Goal: Register for event/course

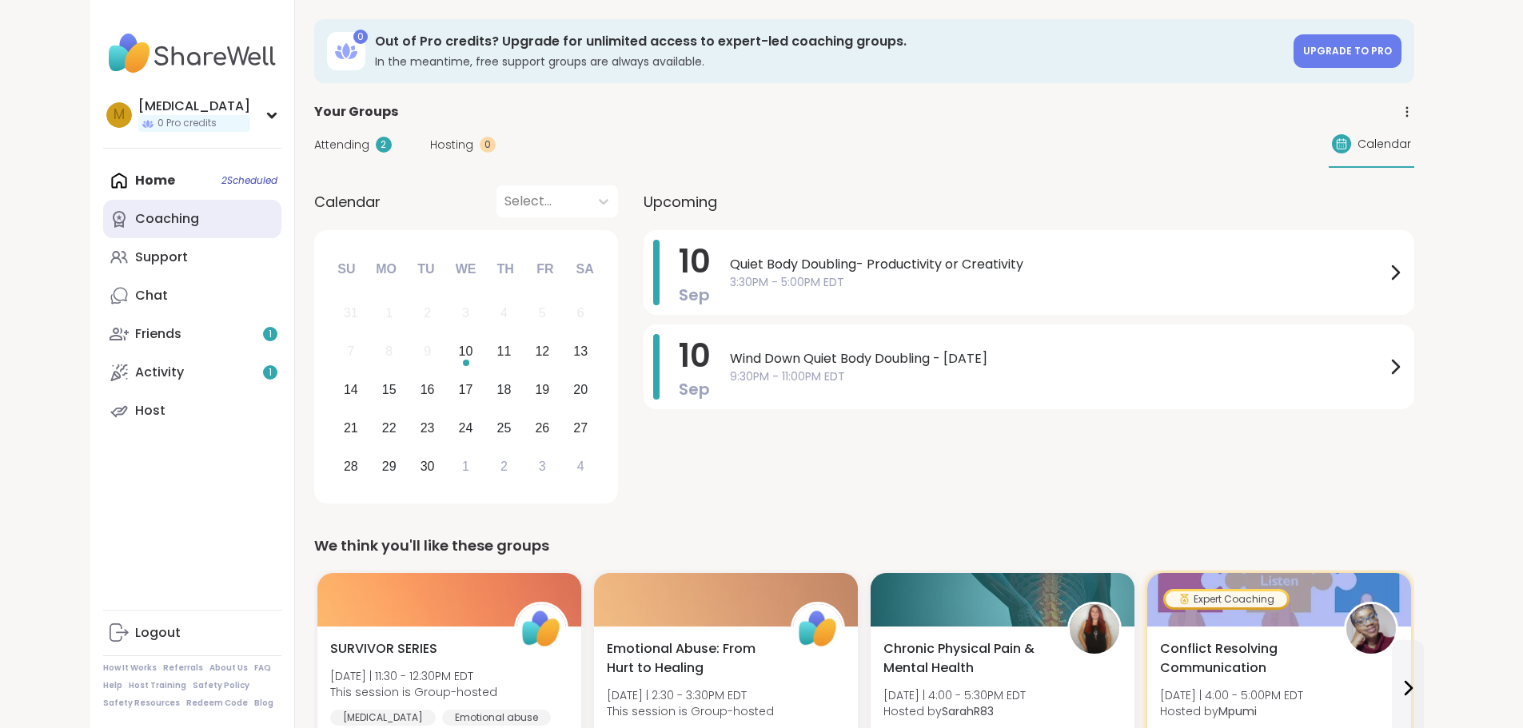
click at [135, 214] on div "Coaching" at bounding box center [167, 219] width 64 height 18
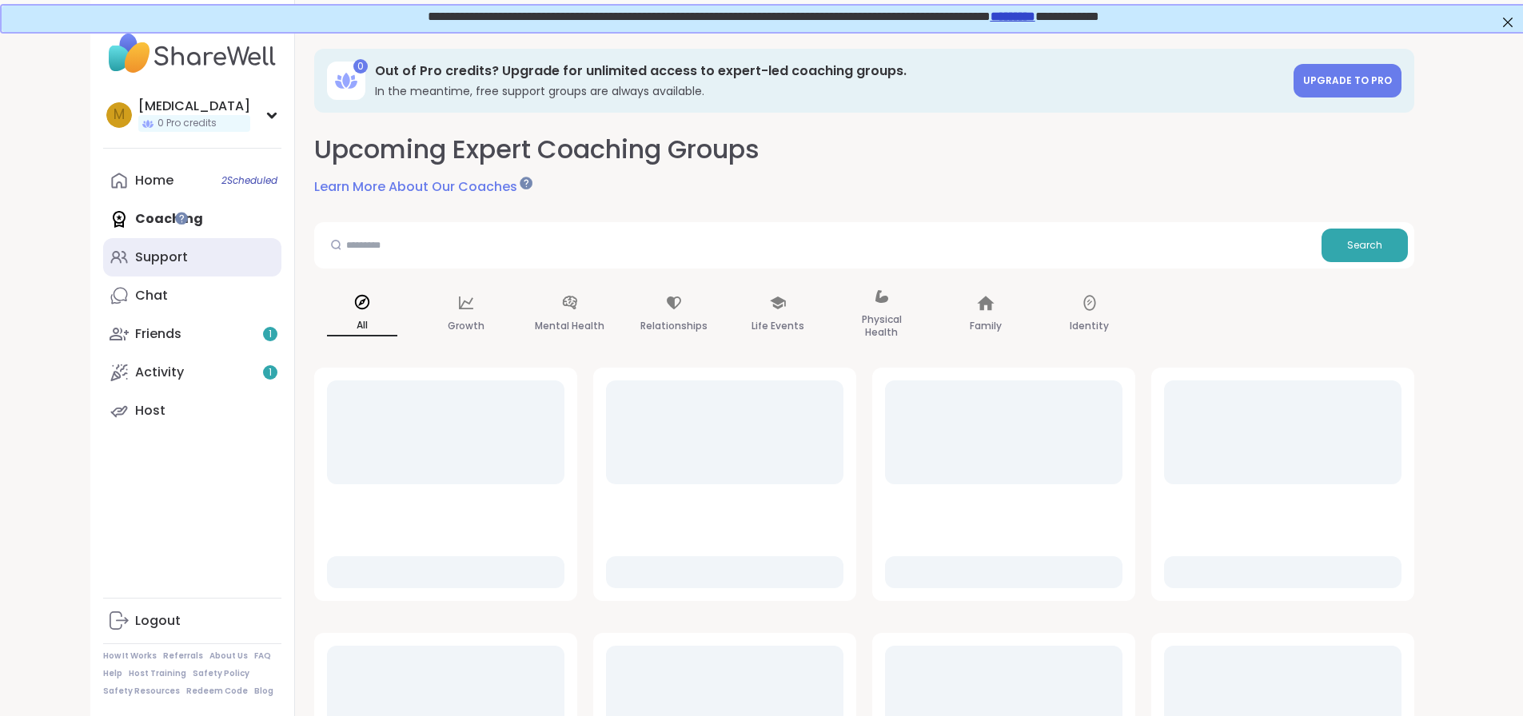
click at [135, 254] on div "Support" at bounding box center [161, 258] width 53 height 18
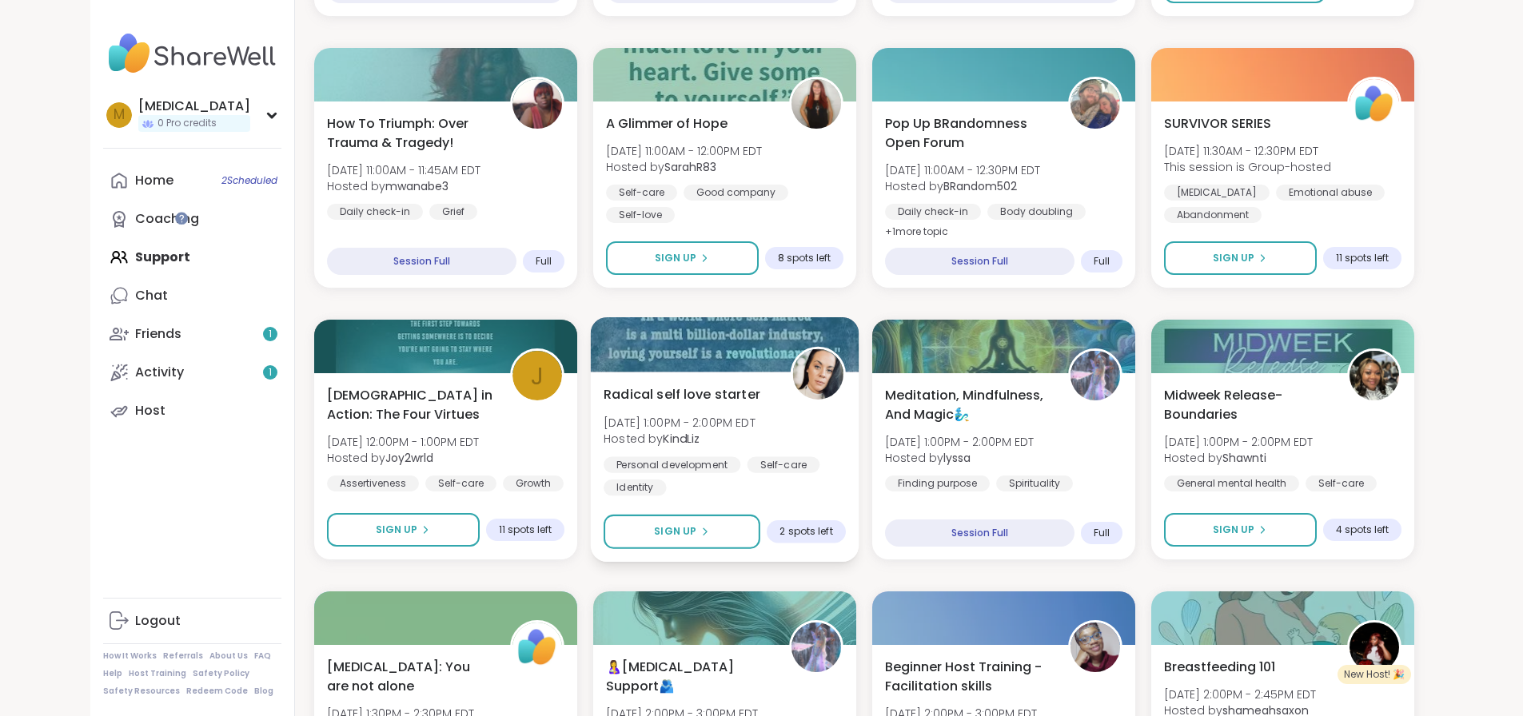
scroll to position [559, 0]
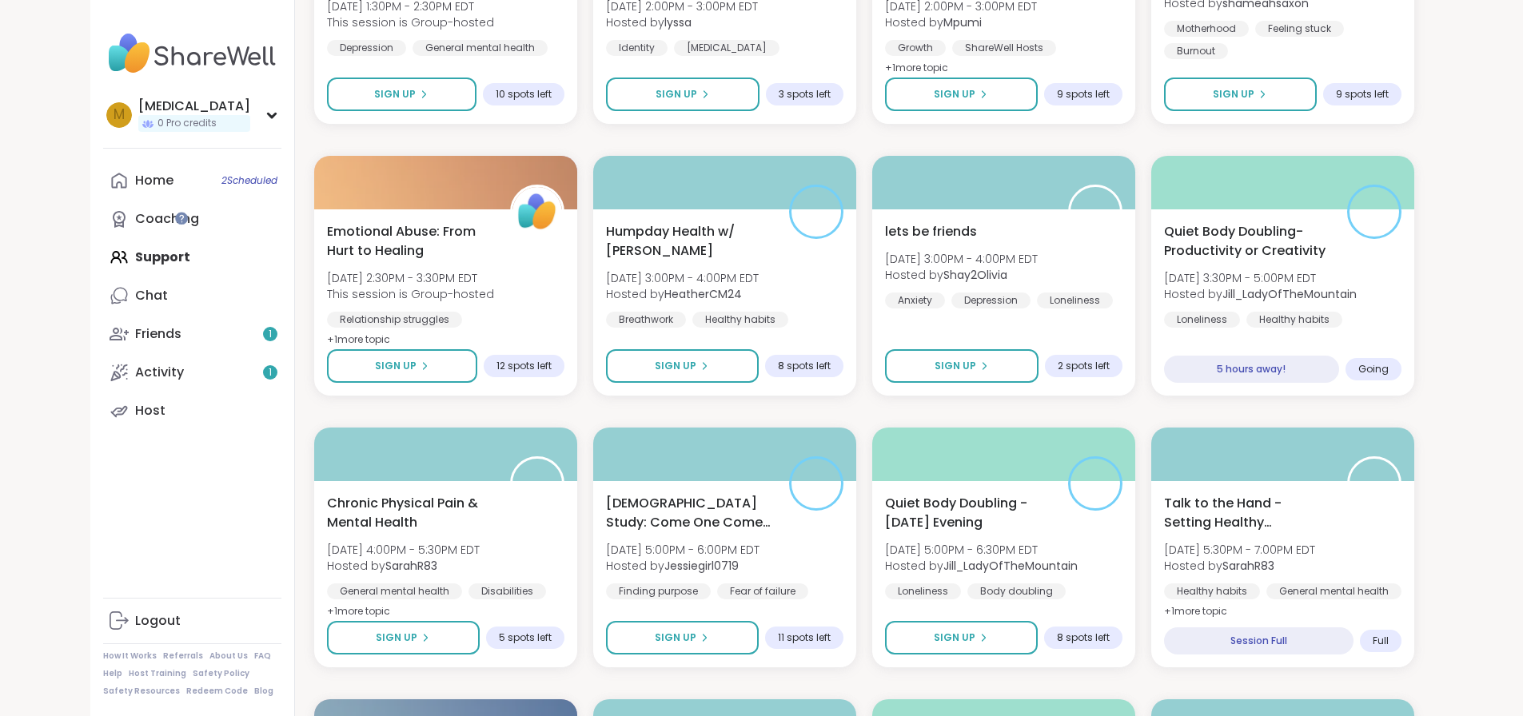
scroll to position [1267, 0]
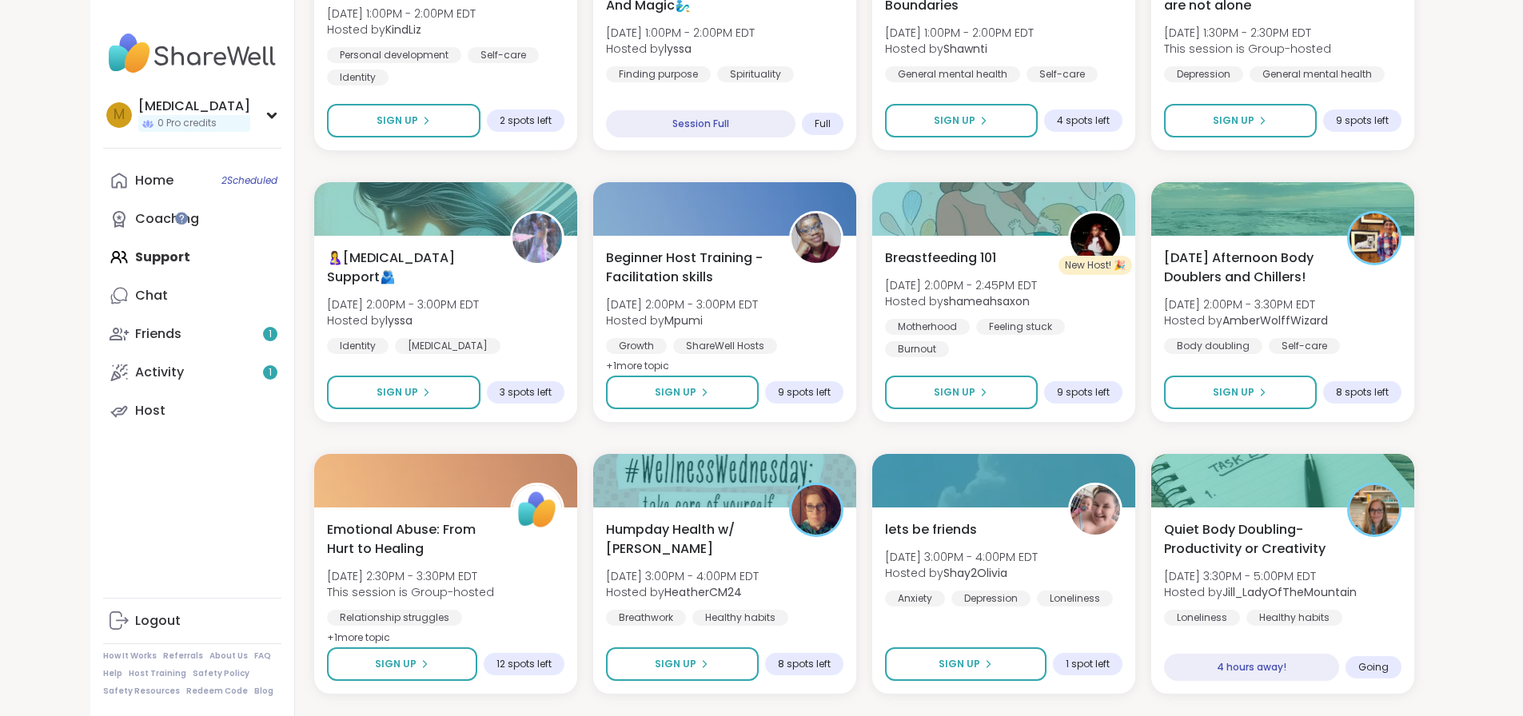
scroll to position [918, 0]
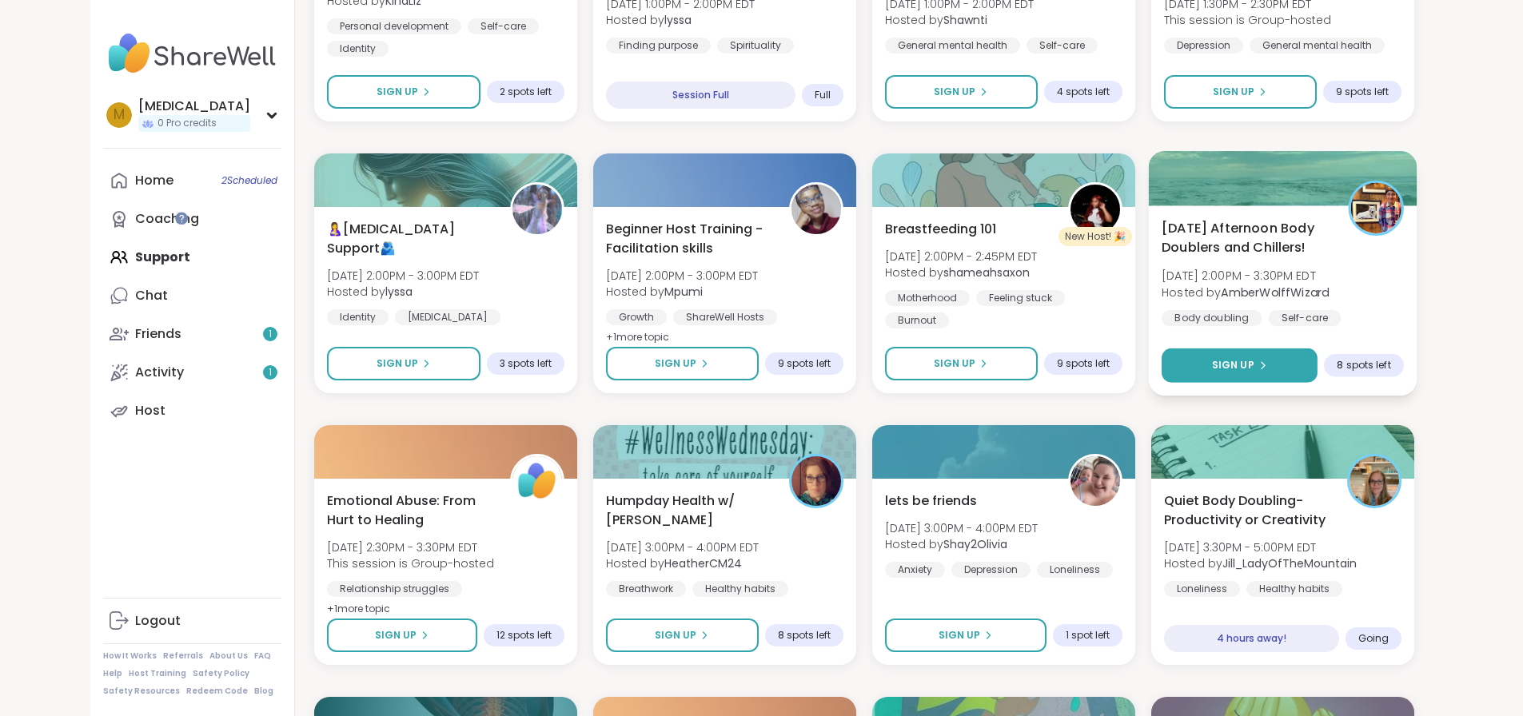
click at [1281, 376] on button "Sign Up" at bounding box center [1239, 365] width 156 height 34
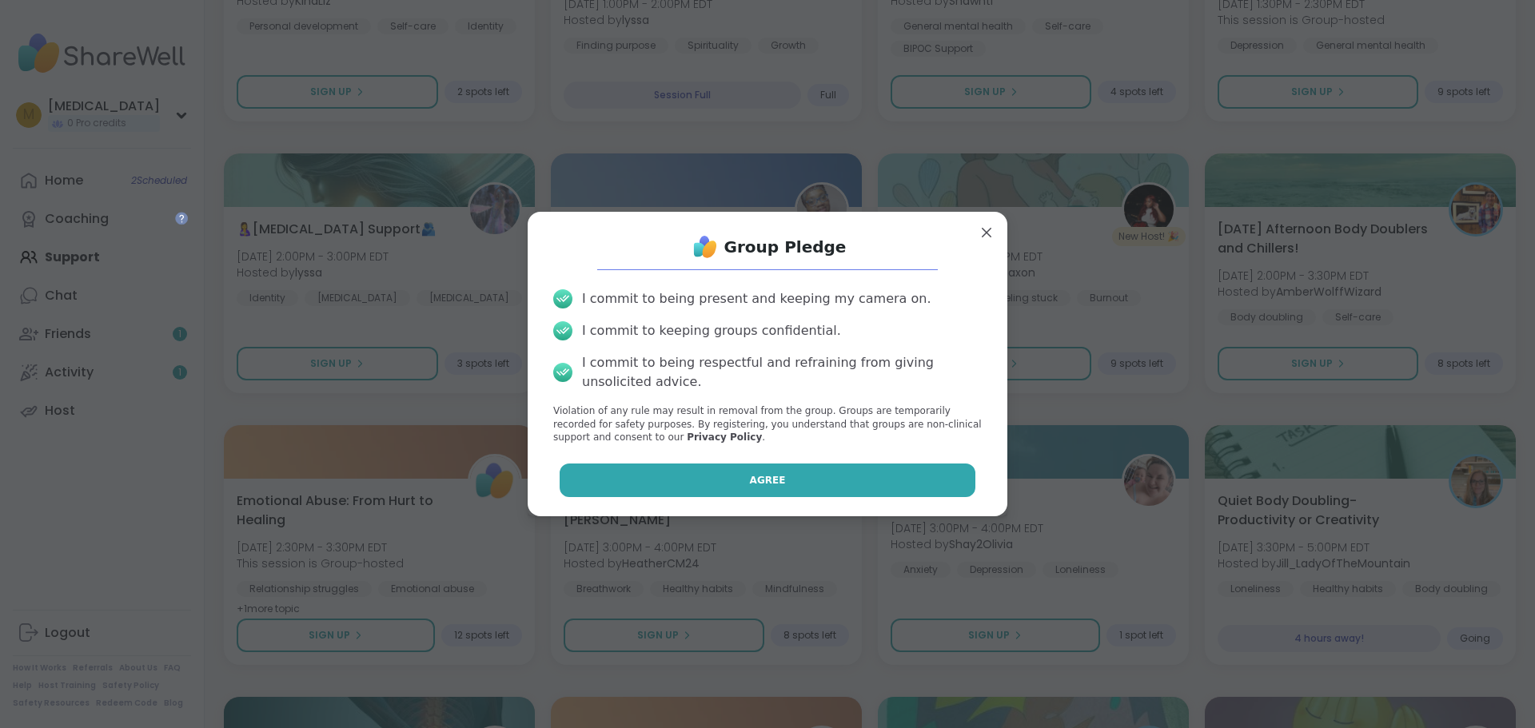
click at [874, 480] on button "Agree" at bounding box center [767, 481] width 416 height 34
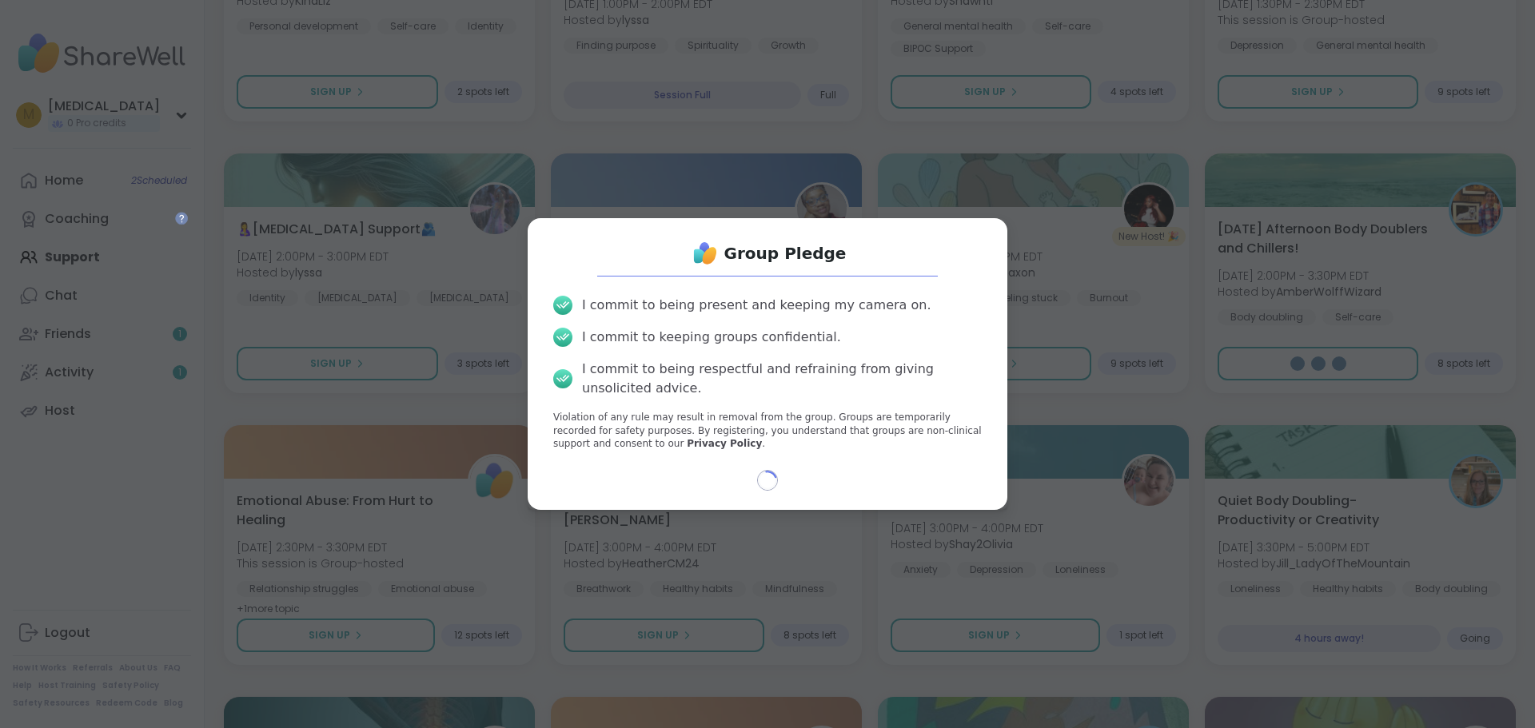
select select "**"
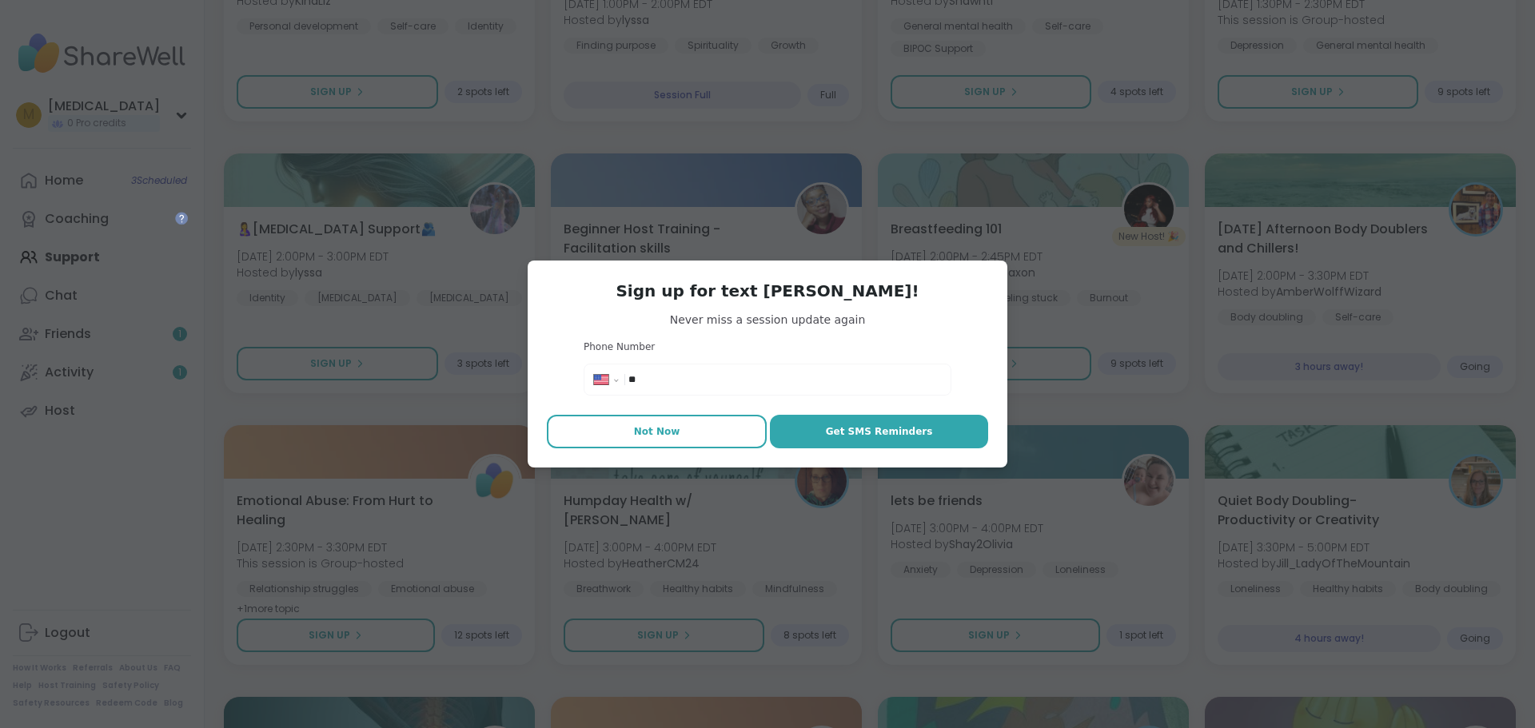
click at [662, 434] on span "Not Now" at bounding box center [657, 431] width 46 height 14
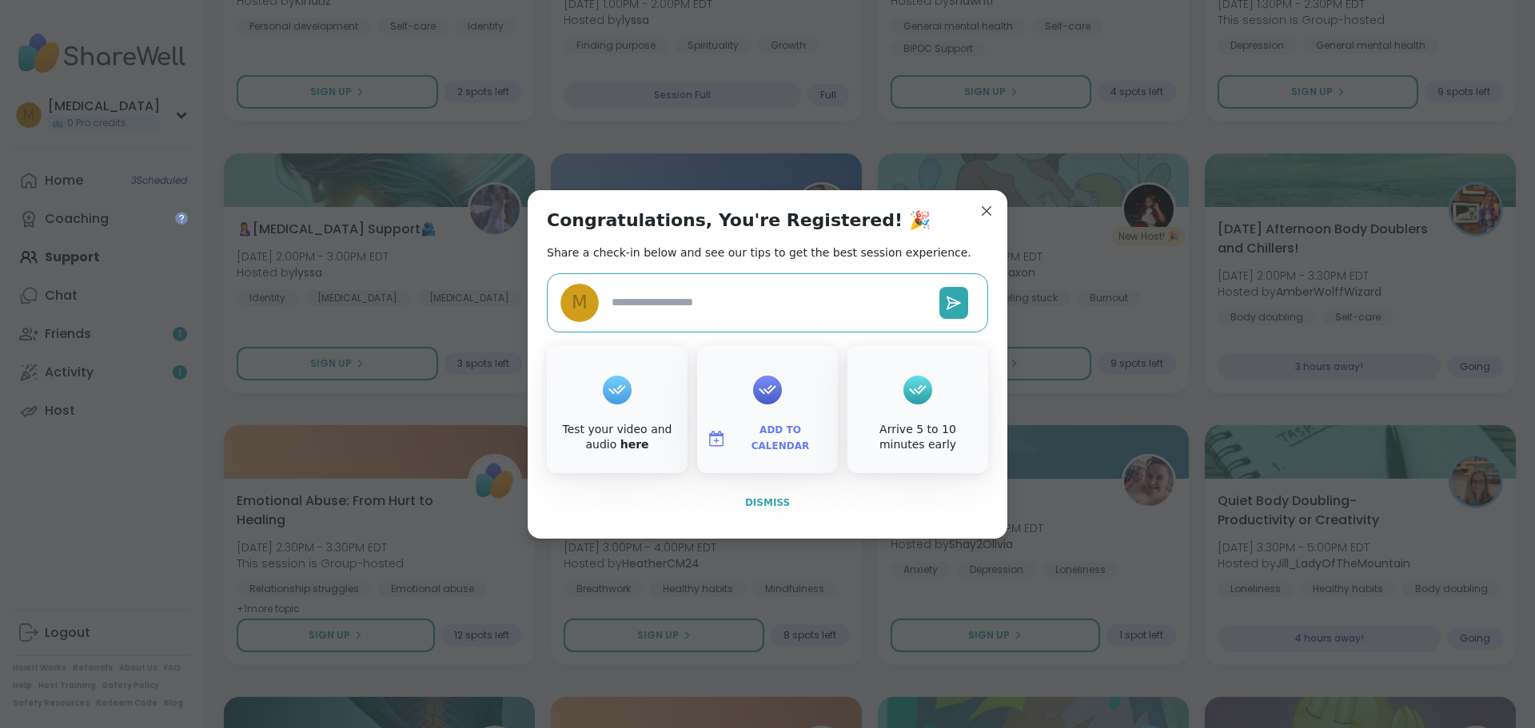
click at [758, 509] on span "Dismiss" at bounding box center [767, 503] width 45 height 14
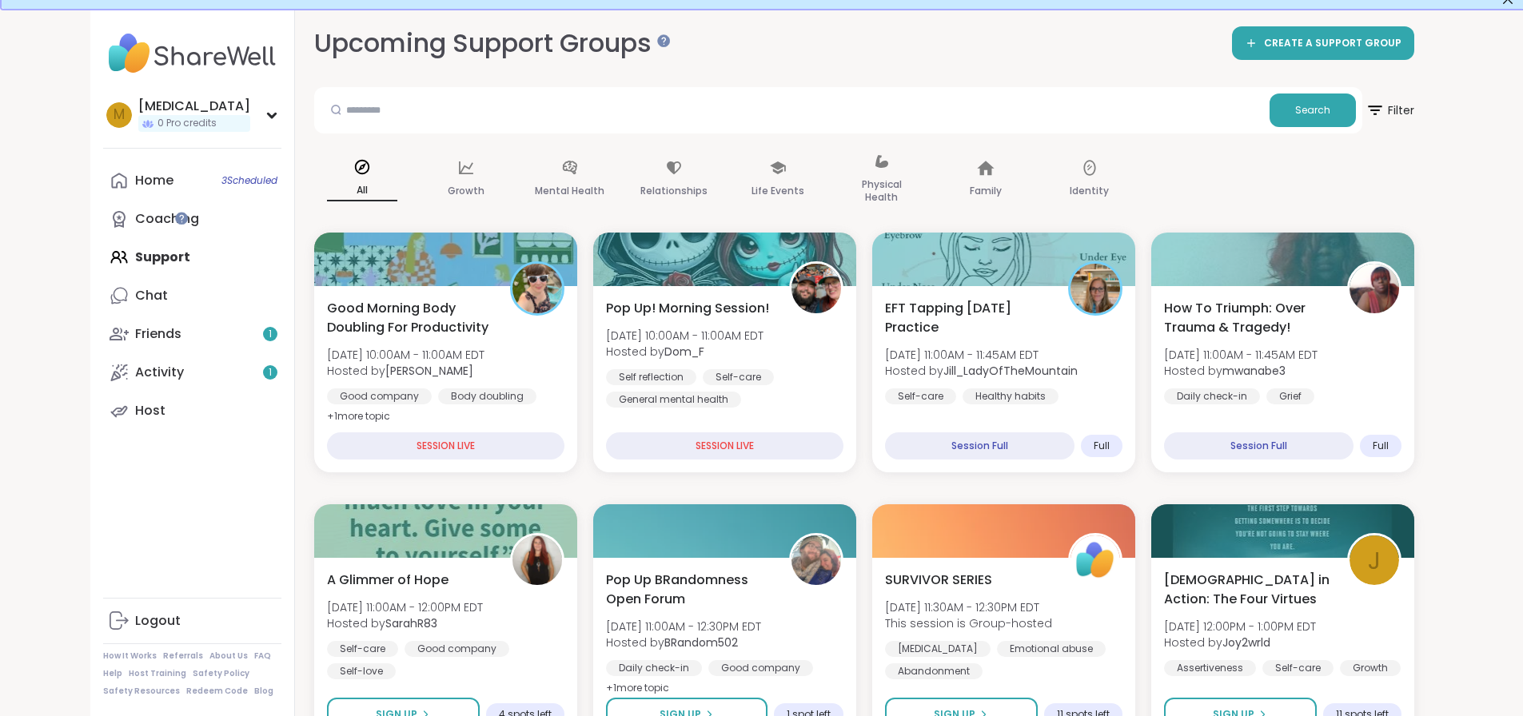
scroll to position [0, 0]
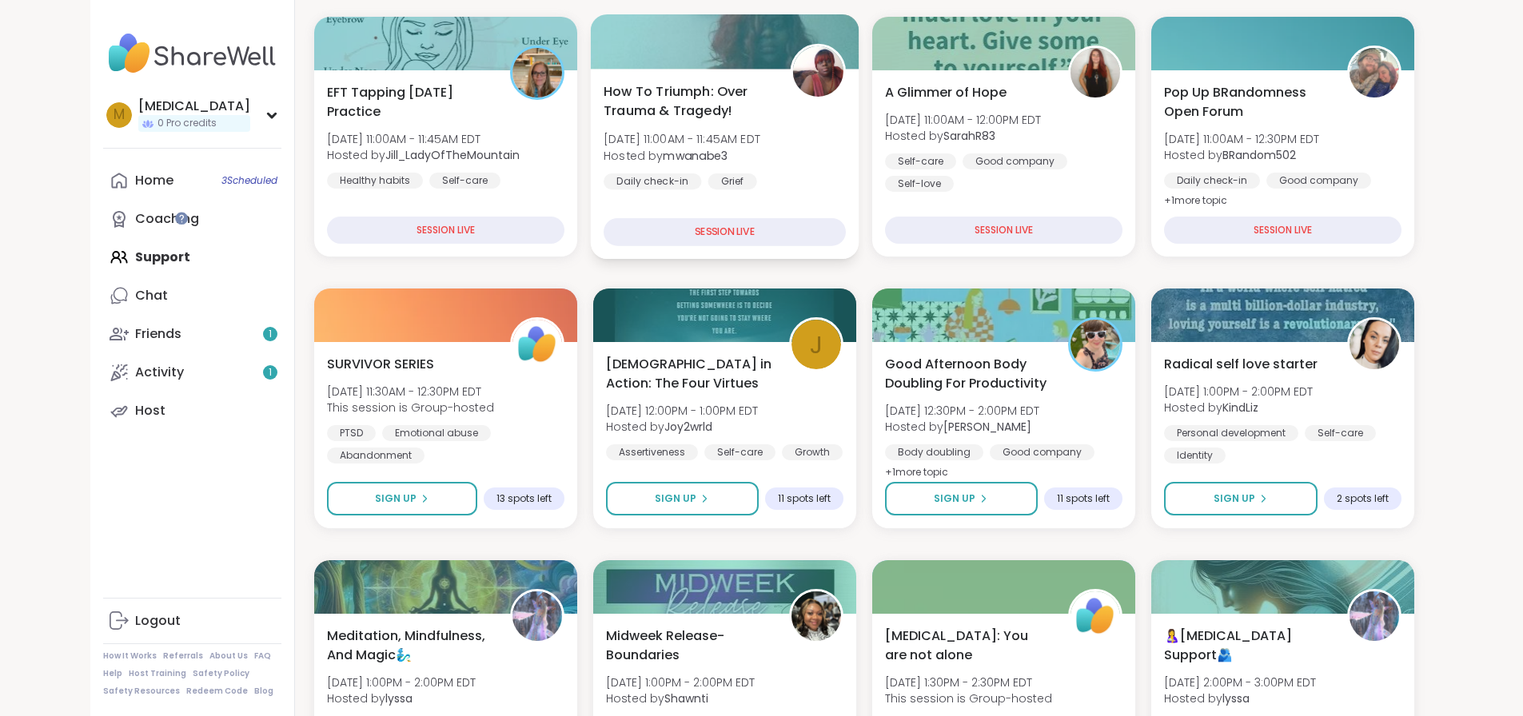
scroll to position [240, 0]
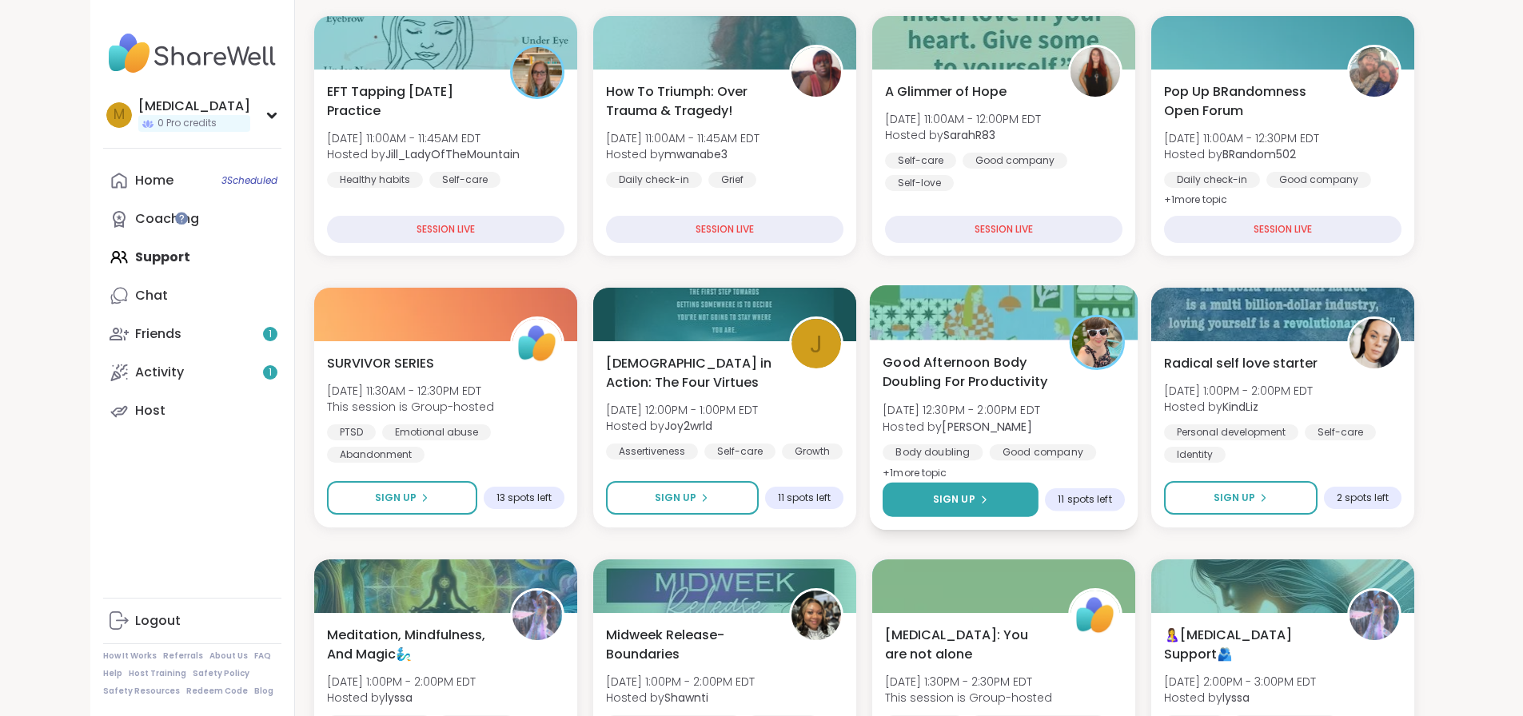
click at [1038, 495] on button "Sign Up" at bounding box center [960, 500] width 156 height 34
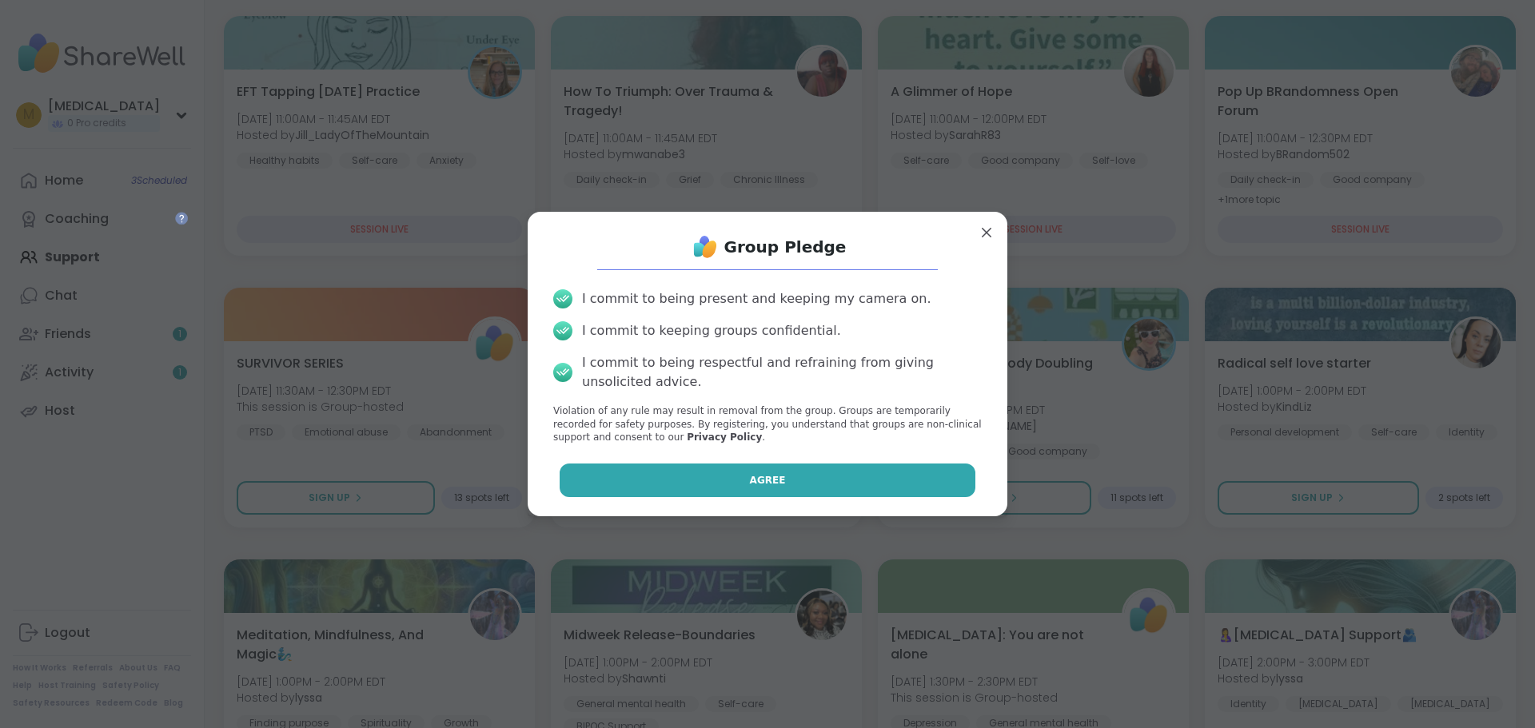
click at [834, 475] on button "Agree" at bounding box center [767, 481] width 416 height 34
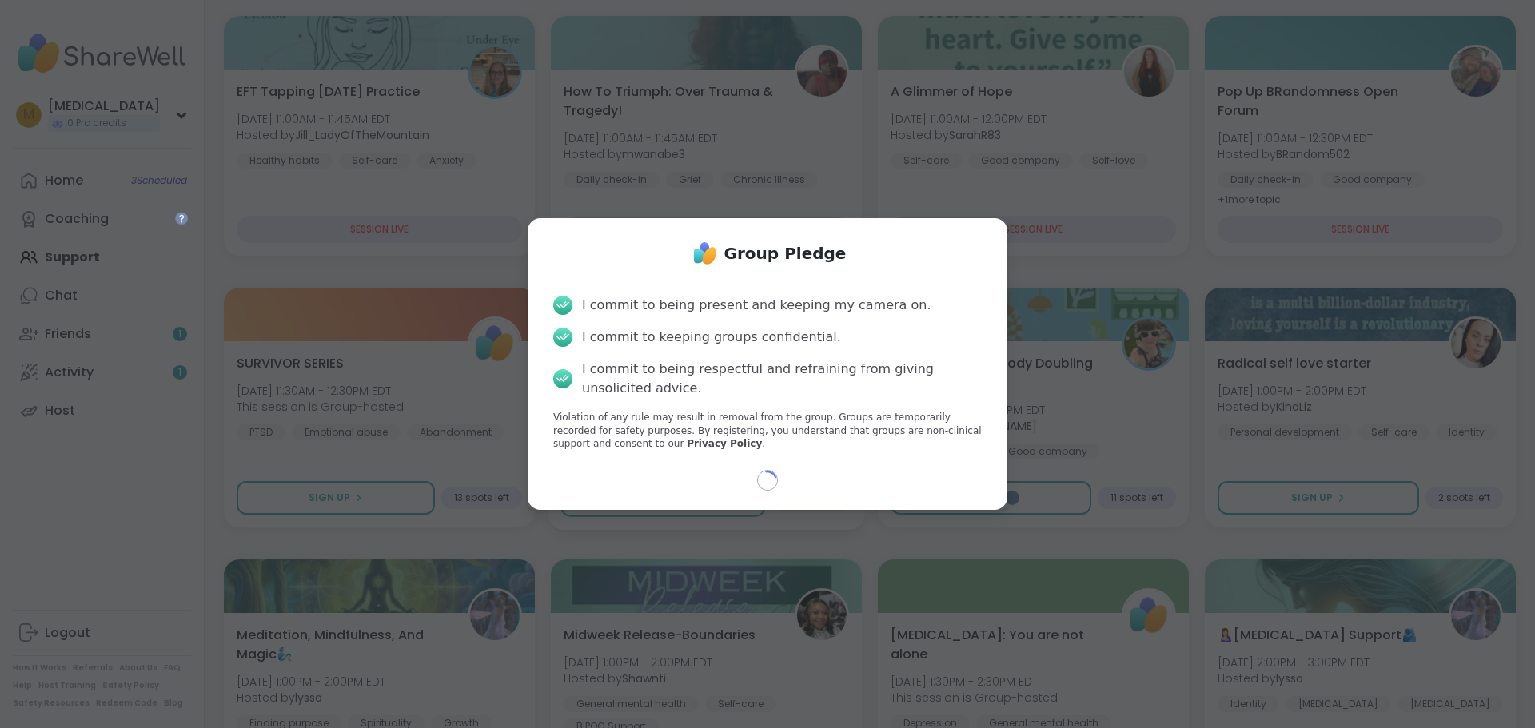
select select "**"
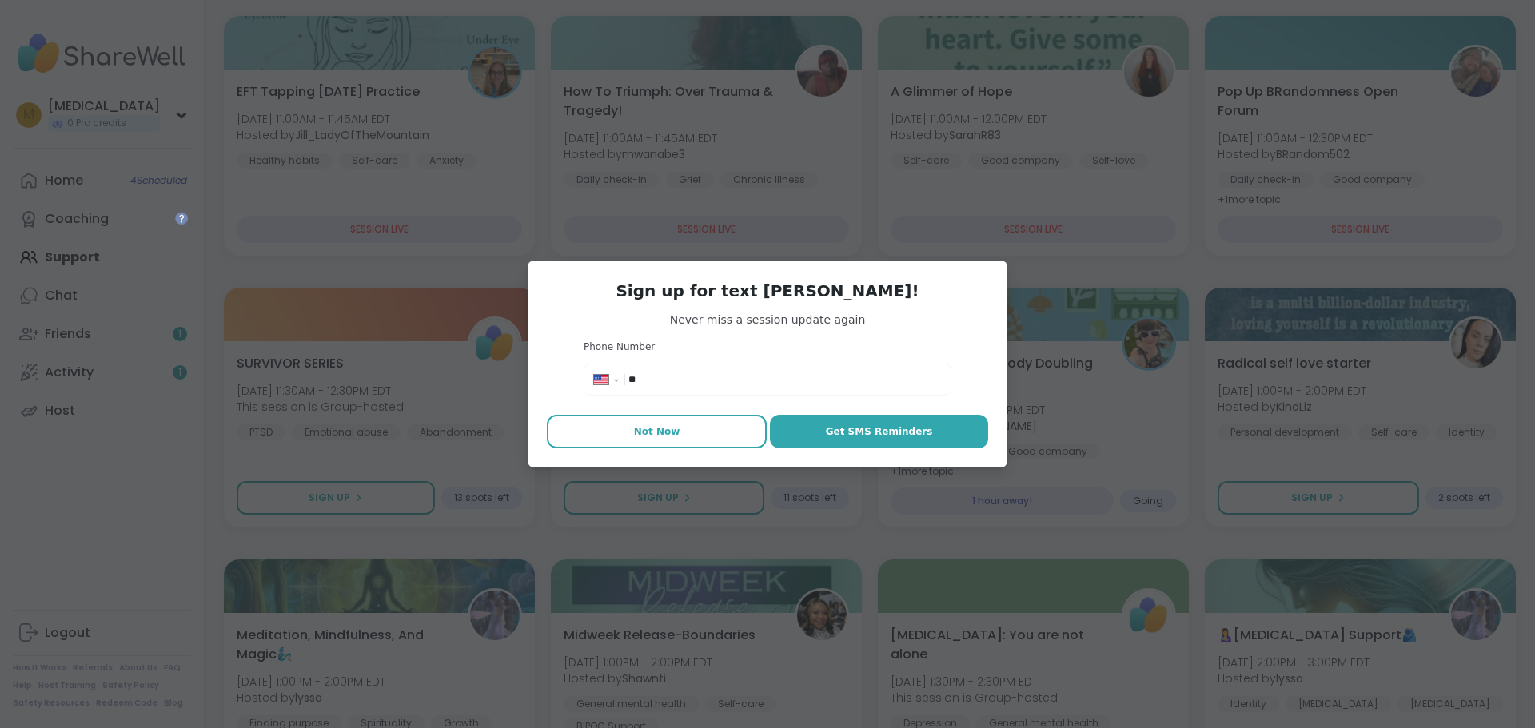
click at [708, 440] on button "Not Now" at bounding box center [657, 432] width 220 height 34
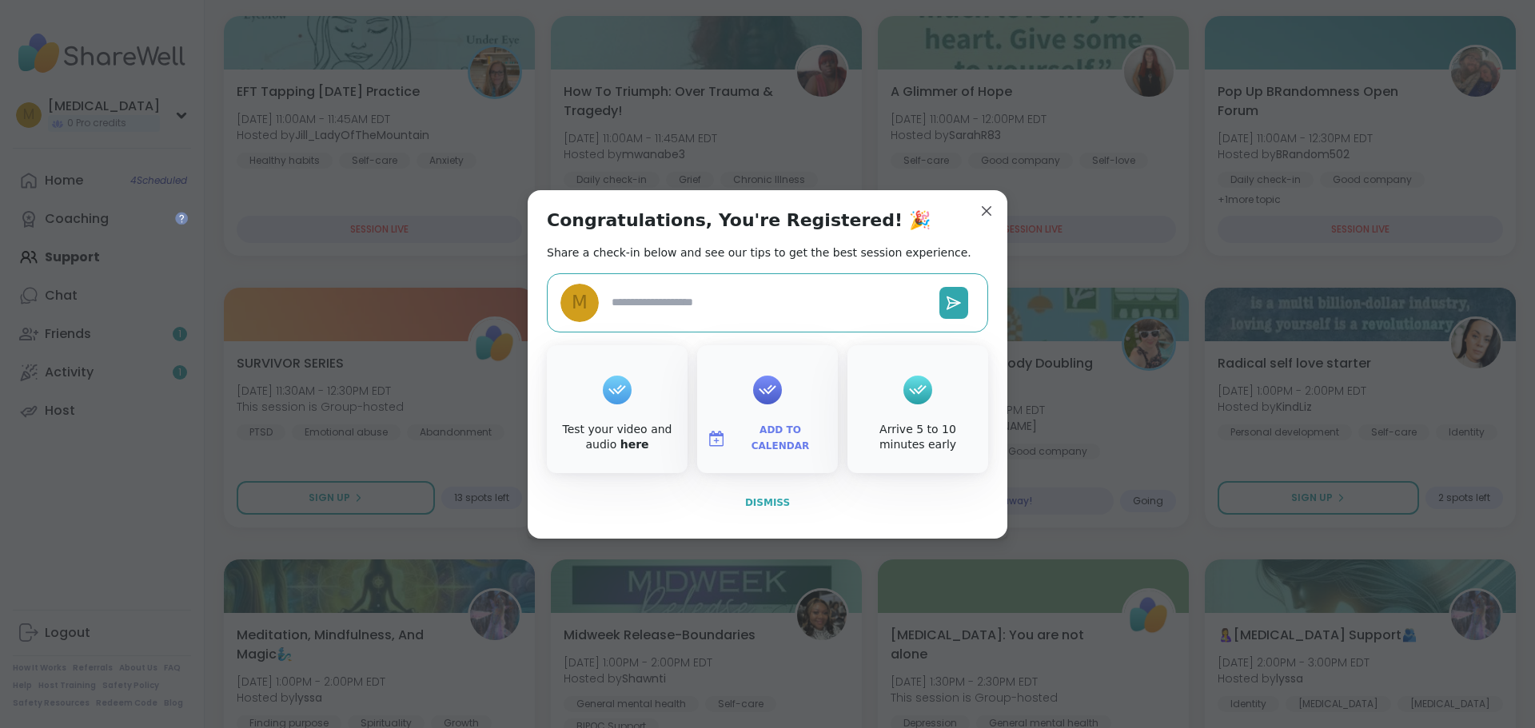
click at [754, 512] on button "Dismiss" at bounding box center [767, 503] width 441 height 34
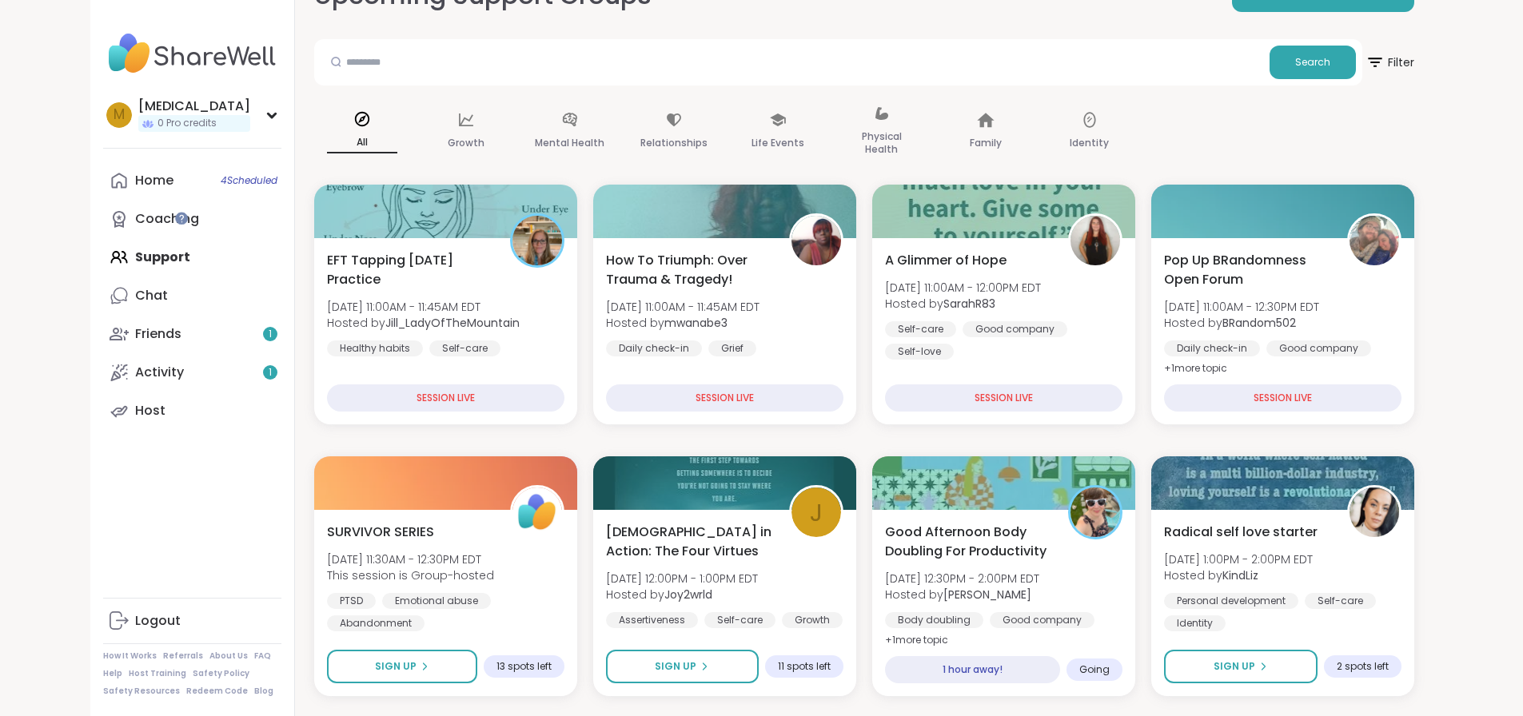
scroll to position [0, 0]
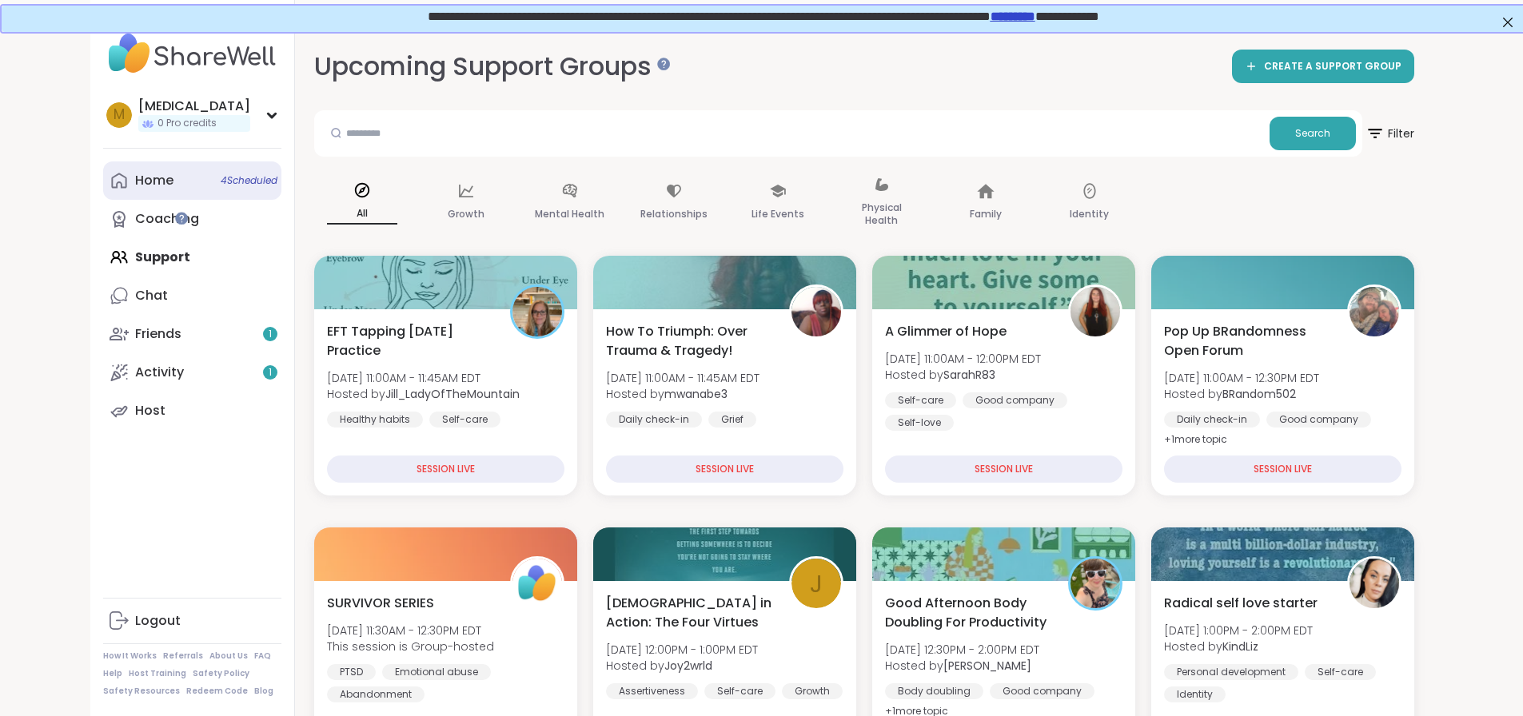
click at [135, 177] on div "Home 4 Scheduled" at bounding box center [154, 181] width 38 height 18
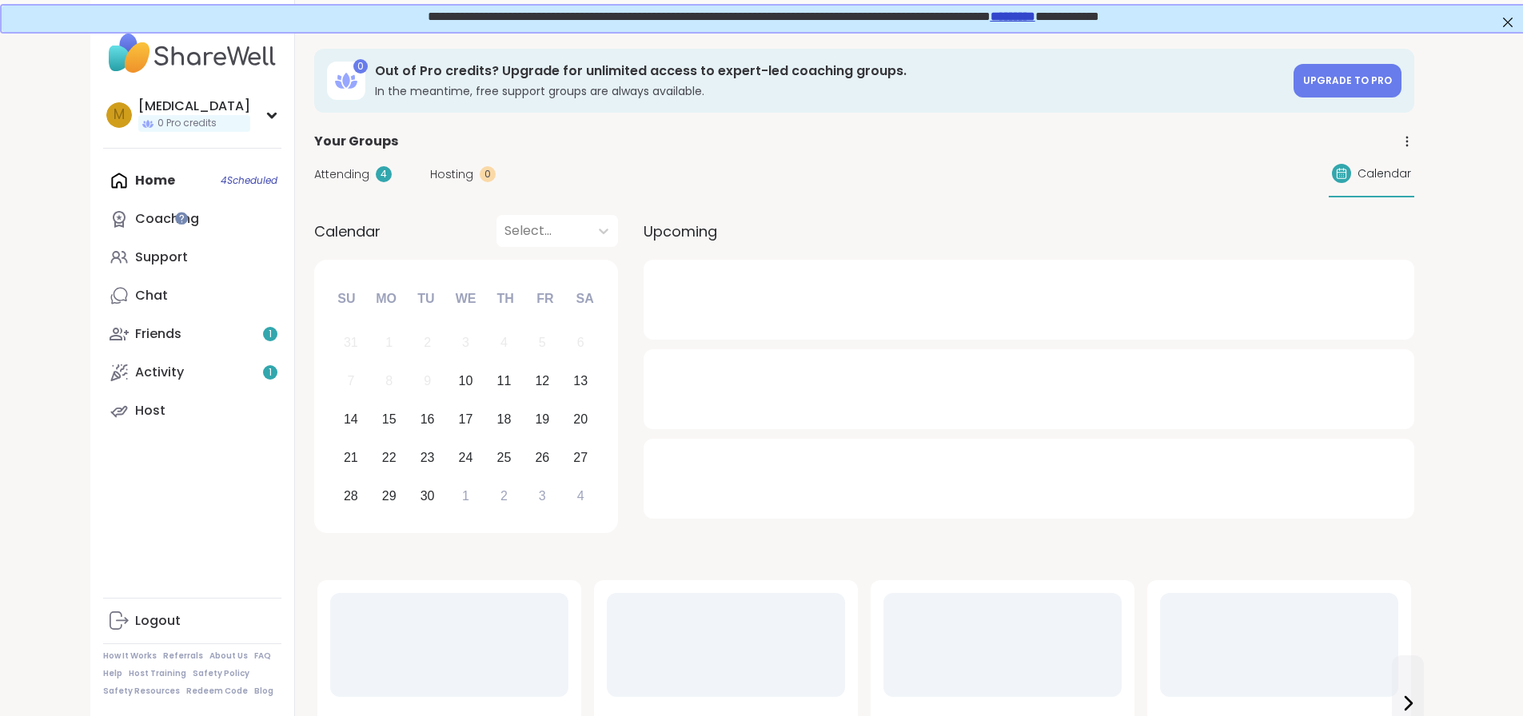
click at [314, 165] on div "Attending 4 Hosting 0 Calendar" at bounding box center [864, 174] width 1100 height 46
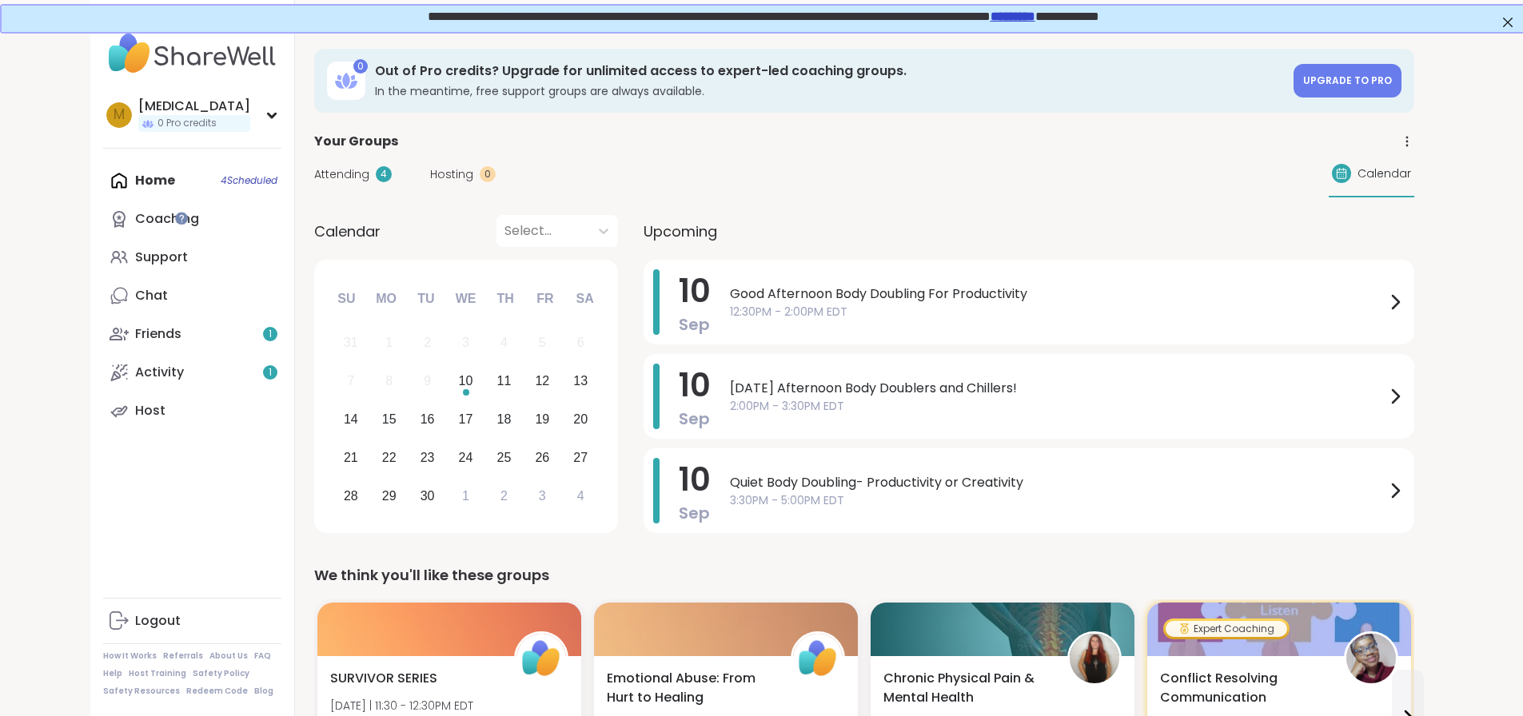
click at [314, 166] on span "Attending" at bounding box center [341, 174] width 55 height 17
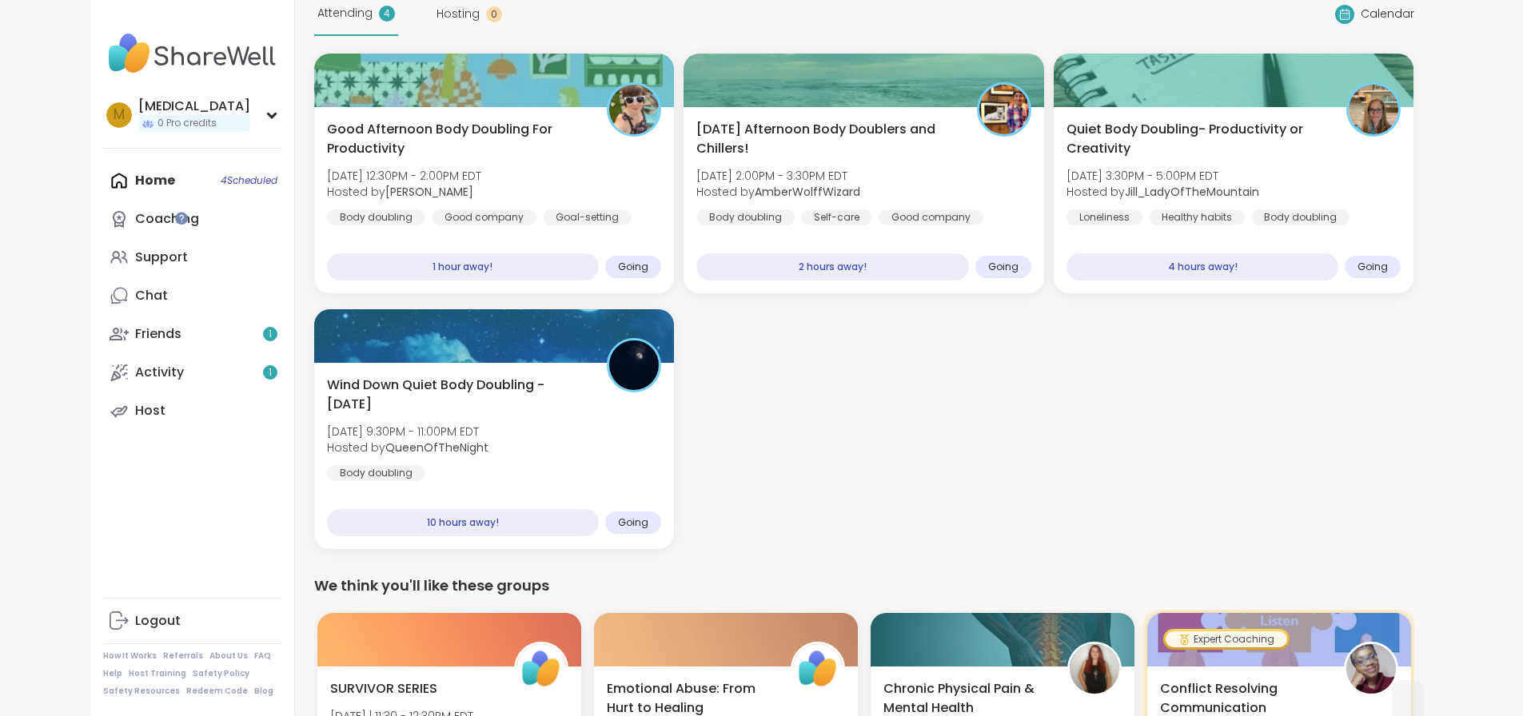
scroll to position [160, 0]
